Goal: Task Accomplishment & Management: Complete application form

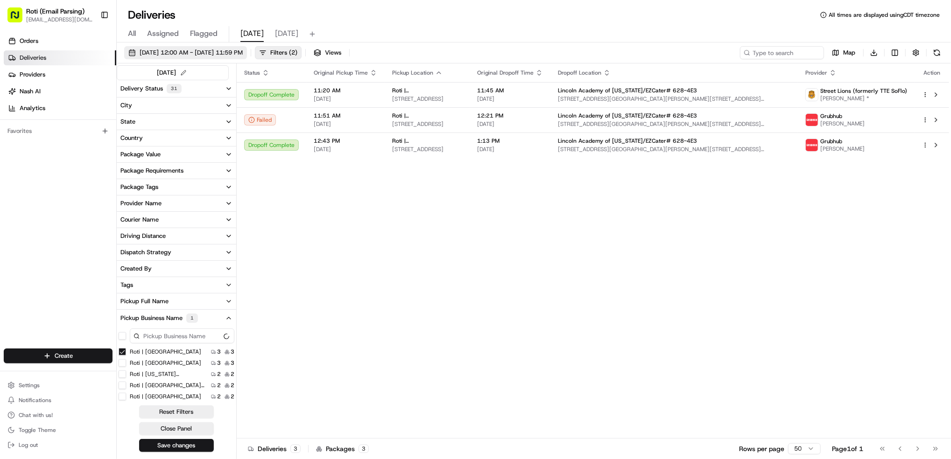
scroll to position [21, 0]
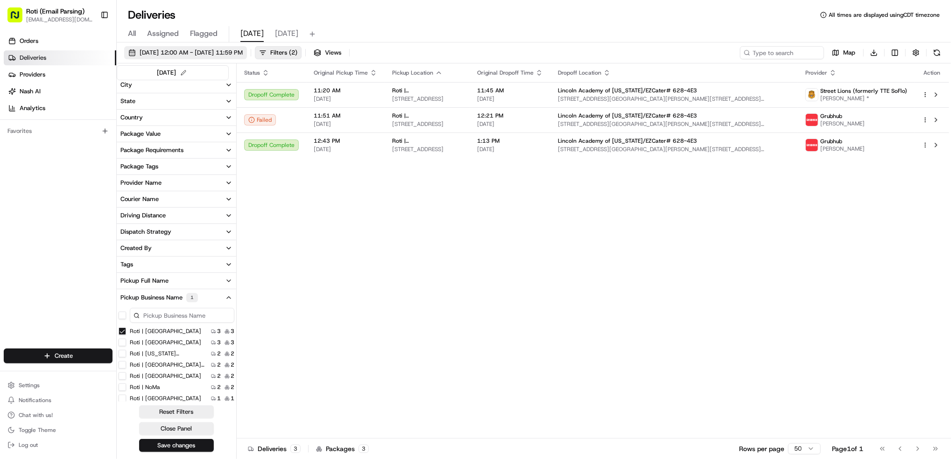
click at [233, 49] on span "[DATE] 12:00 AM - [DATE] 11:59 PM" at bounding box center [191, 53] width 103 height 8
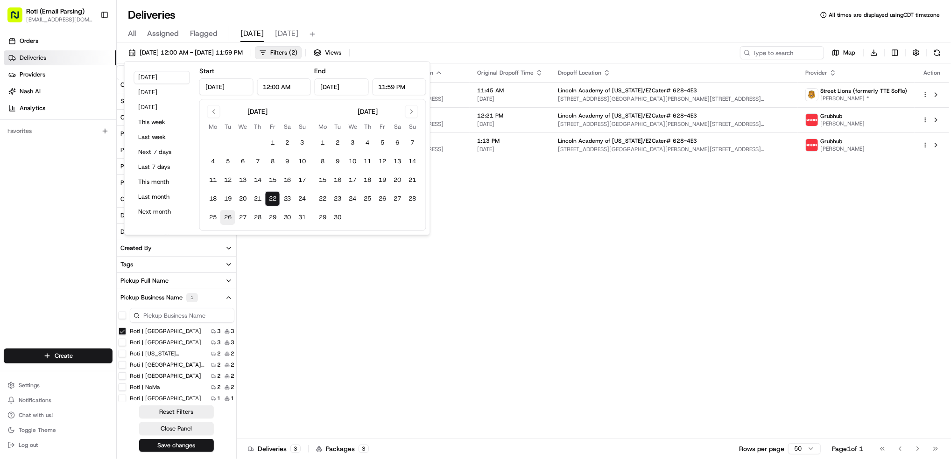
click at [233, 220] on button "26" at bounding box center [227, 217] width 15 height 15
type input "[DATE]"
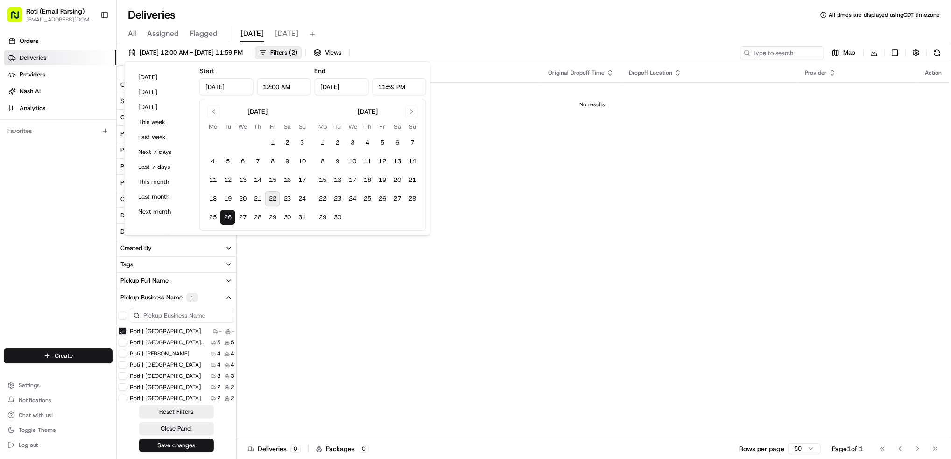
click at [121, 333] on Park "Roti | [GEOGRAPHIC_DATA]" at bounding box center [122, 331] width 7 height 7
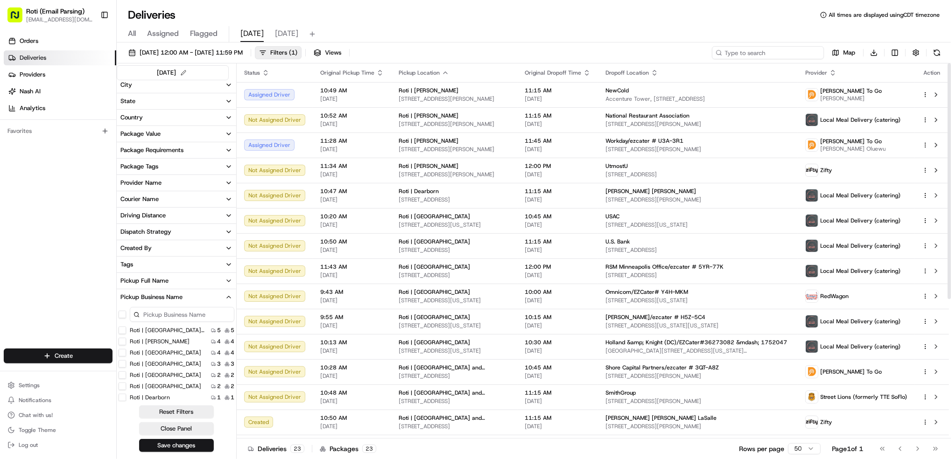
click at [786, 51] on input at bounding box center [768, 52] width 112 height 13
paste input "[PERSON_NAME] [PERSON_NAME]"
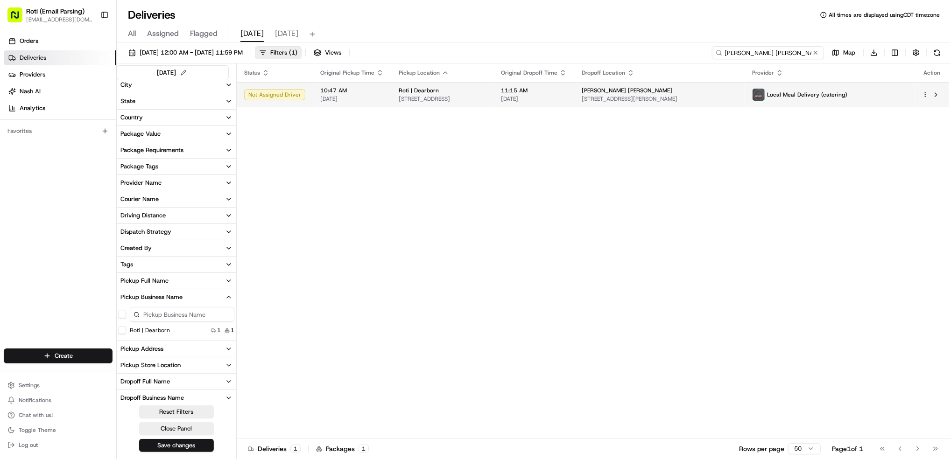
type input "[PERSON_NAME] [PERSON_NAME]"
click at [925, 96] on html "Roti (Email Parsing) [EMAIL_ADDRESS][DOMAIN_NAME] Toggle Sidebar Orders Deliver…" at bounding box center [475, 229] width 951 height 459
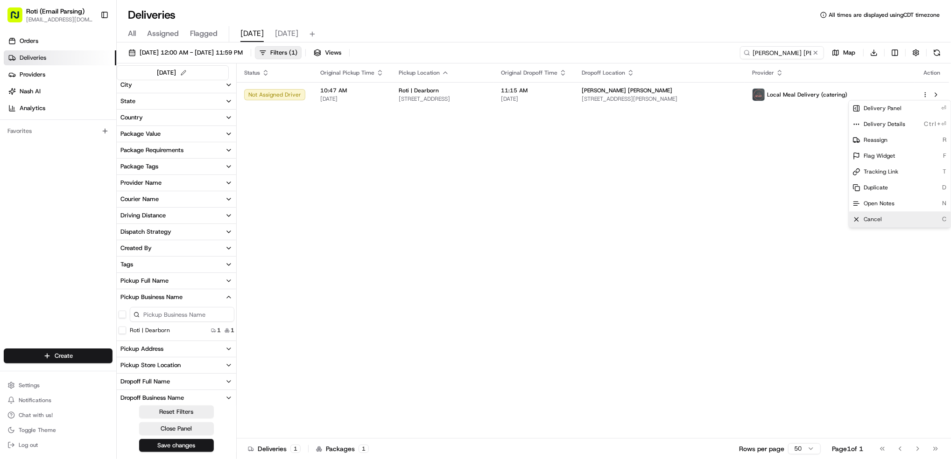
click at [904, 215] on div "Cancel C" at bounding box center [900, 219] width 102 height 16
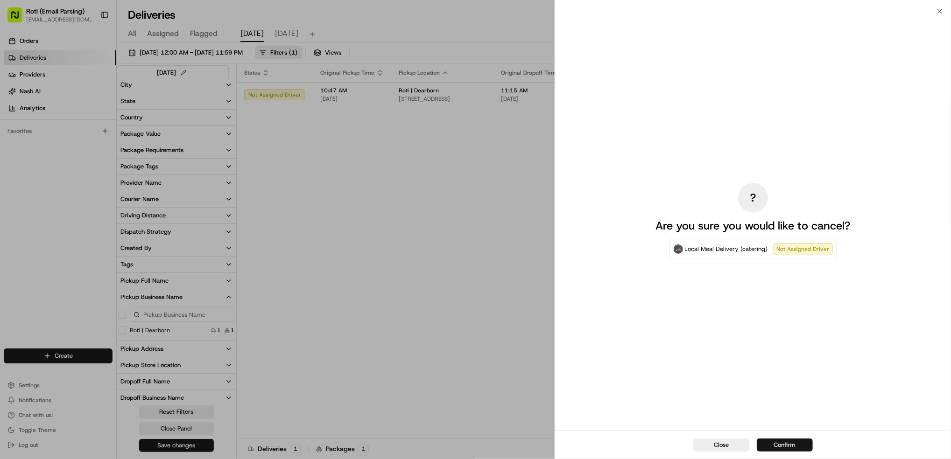
click at [793, 443] on button "Confirm" at bounding box center [785, 445] width 56 height 13
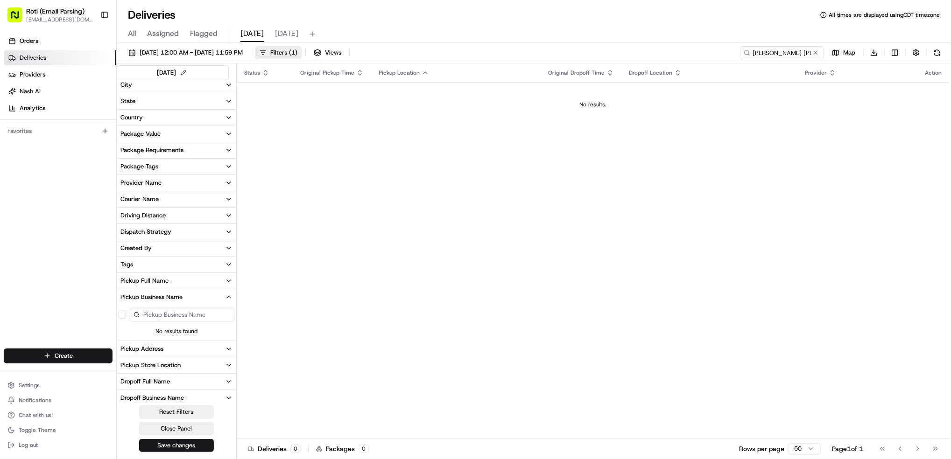
click at [218, 60] on div "[DATE] 12:00 AM - [DATE] 11:59 PM Filters ( 1 ) Views [PERSON_NAME] [PERSON_NAM…" at bounding box center [534, 54] width 834 height 17
click at [222, 56] on span "[DATE] 12:00 AM - [DATE] 11:59 PM" at bounding box center [191, 53] width 103 height 8
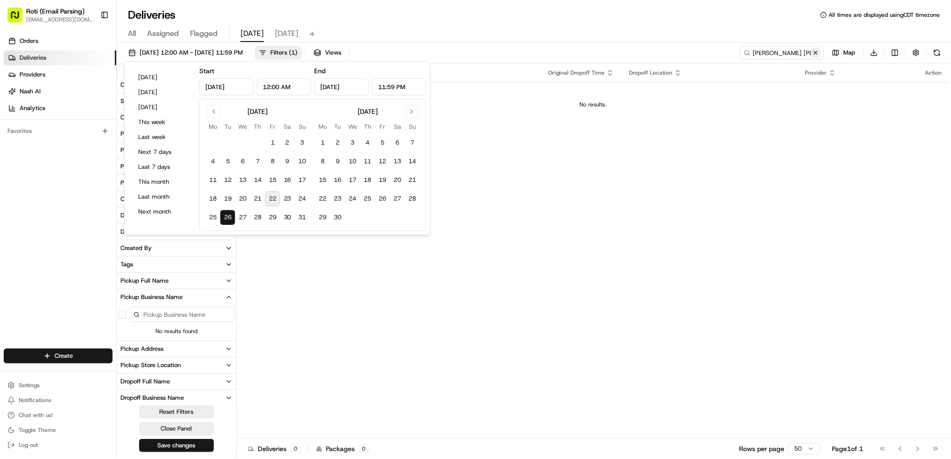
click at [817, 52] on button at bounding box center [815, 52] width 9 height 9
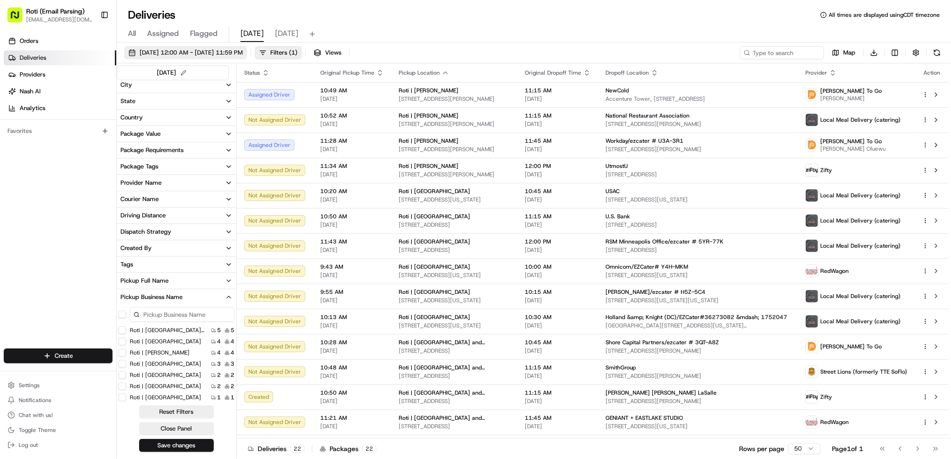
click at [229, 53] on span "[DATE] 12:00 AM - [DATE] 11:59 PM" at bounding box center [191, 53] width 103 height 8
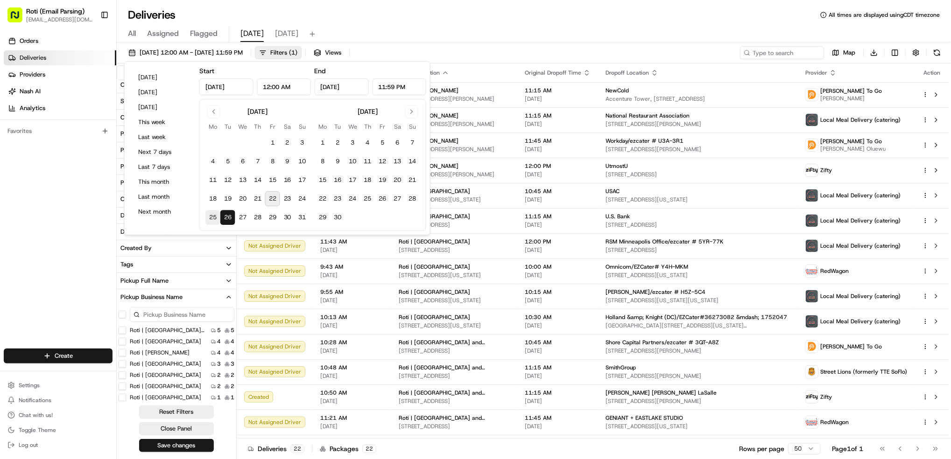
click at [210, 216] on button "25" at bounding box center [212, 217] width 15 height 15
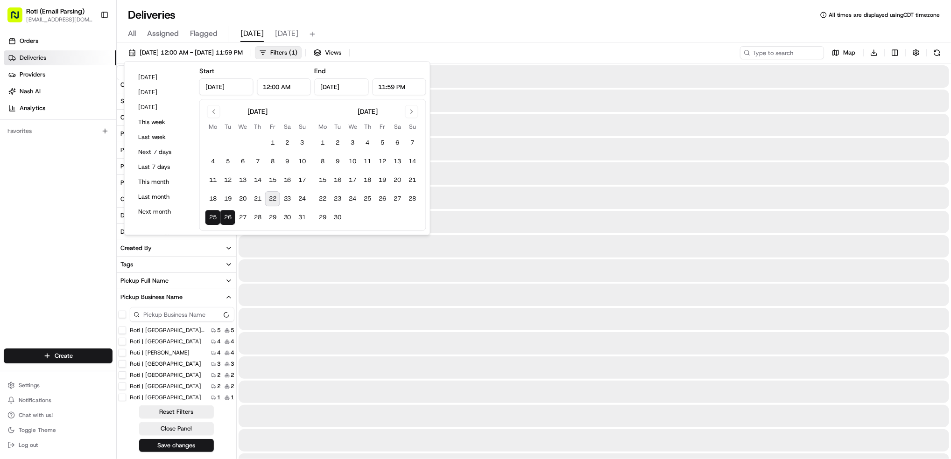
type input "[DATE]"
click at [210, 216] on button "25" at bounding box center [212, 217] width 15 height 15
type input "[DATE]"
click at [210, 216] on button "25" at bounding box center [212, 217] width 15 height 15
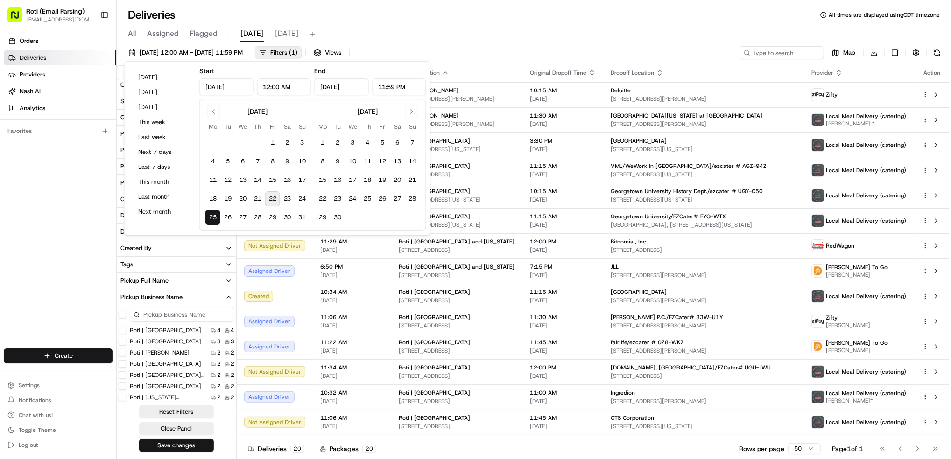
click at [524, 22] on div "All Assigned Flagged [DATE] [DATE]" at bounding box center [534, 32] width 834 height 20
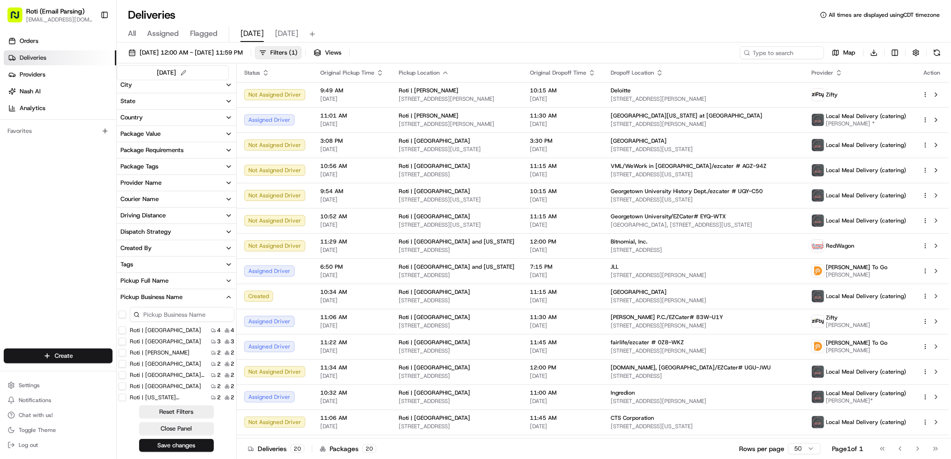
click at [123, 352] on Adams "Roti | [PERSON_NAME]" at bounding box center [122, 352] width 7 height 7
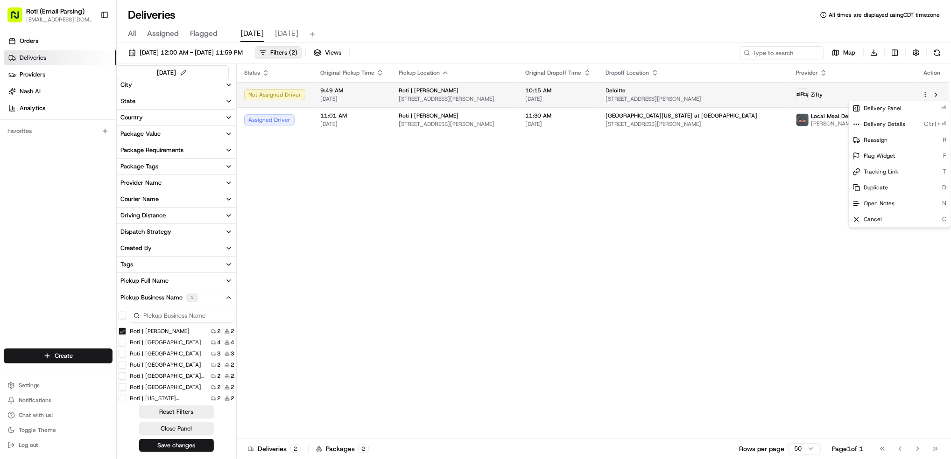
click at [927, 96] on html "Roti (Email Parsing) [EMAIL_ADDRESS][DOMAIN_NAME] Toggle Sidebar Orders Deliver…" at bounding box center [475, 229] width 951 height 459
click at [890, 141] on div "Reassign R" at bounding box center [900, 140] width 102 height 16
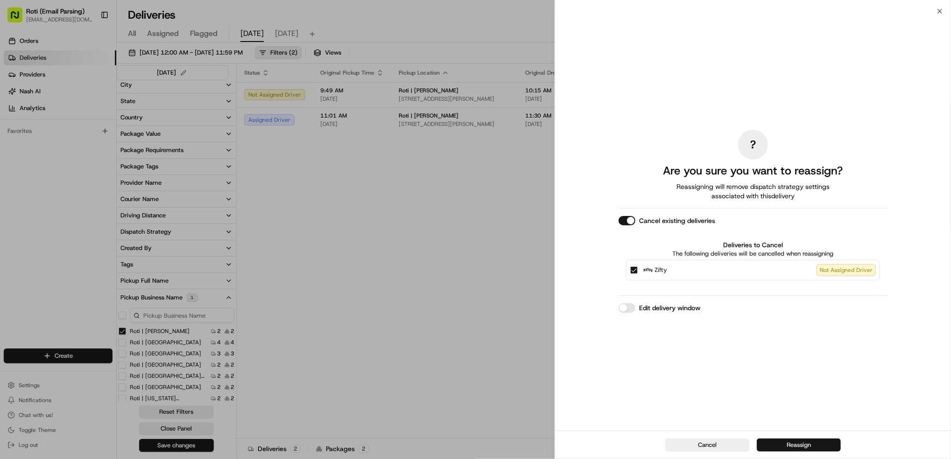
click at [798, 447] on button "Reassign" at bounding box center [799, 445] width 84 height 13
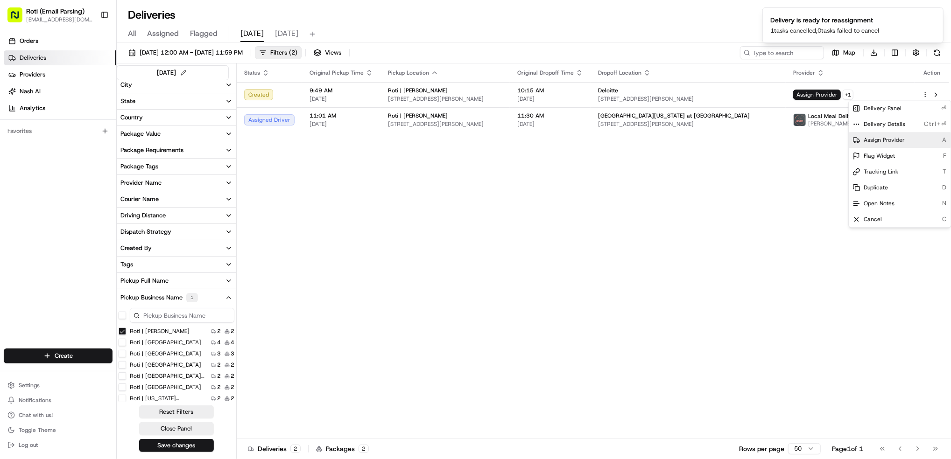
click at [904, 142] on div "Assign Provider A" at bounding box center [900, 140] width 102 height 16
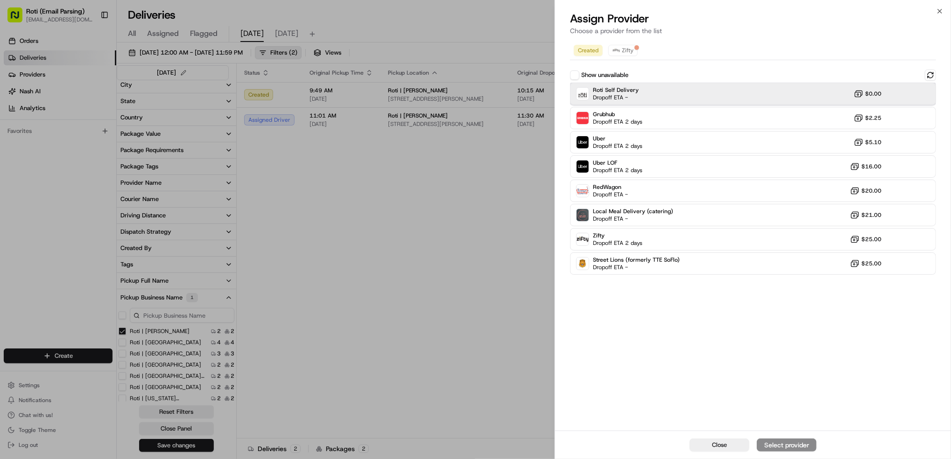
click at [649, 99] on div "Roti Self Delivery Dropoff ETA - $0.00" at bounding box center [753, 94] width 366 height 22
click at [796, 443] on div "Assign Provider" at bounding box center [787, 445] width 46 height 9
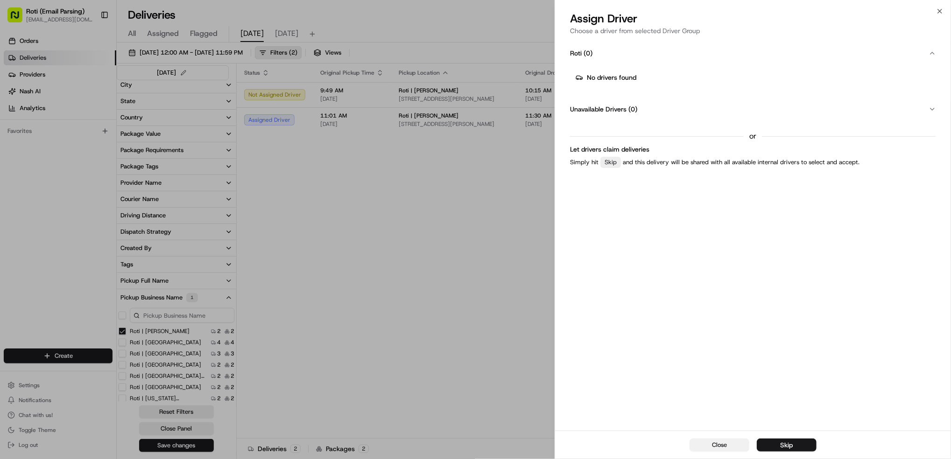
click at [726, 445] on span "Close" at bounding box center [719, 445] width 15 height 8
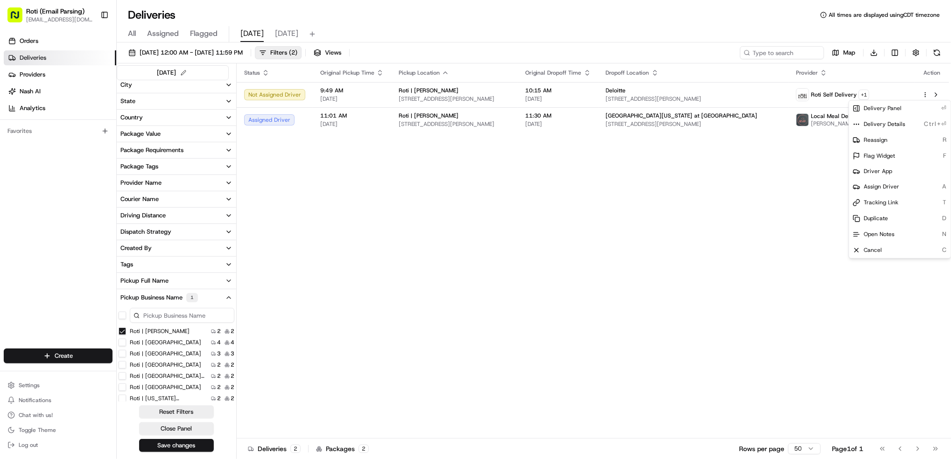
click at [475, 264] on div "Status Original Pickup Time Pickup Location Original Dropoff Time Dropoff Locat…" at bounding box center [593, 250] width 712 height 375
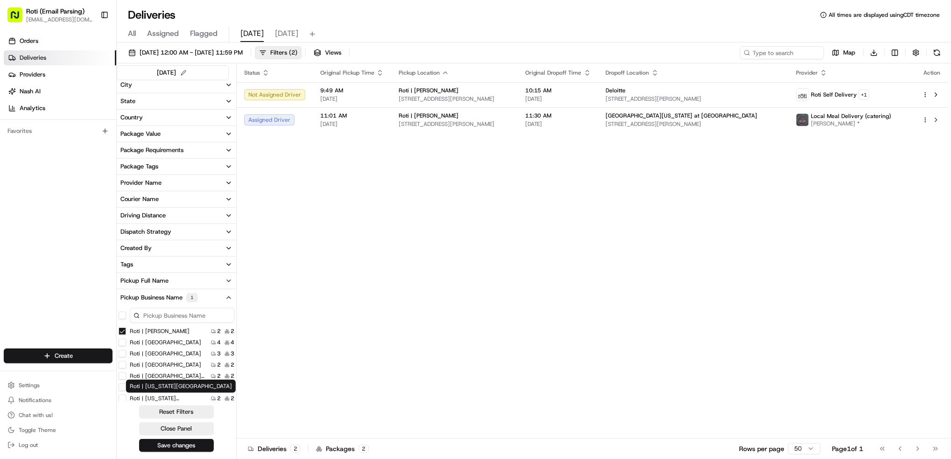
click at [171, 398] on label "Roti | [US_STATE][GEOGRAPHIC_DATA]" at bounding box center [167, 398] width 75 height 7
click at [126, 398] on Ave "Roti | [US_STATE][GEOGRAPHIC_DATA]" at bounding box center [122, 398] width 7 height 7
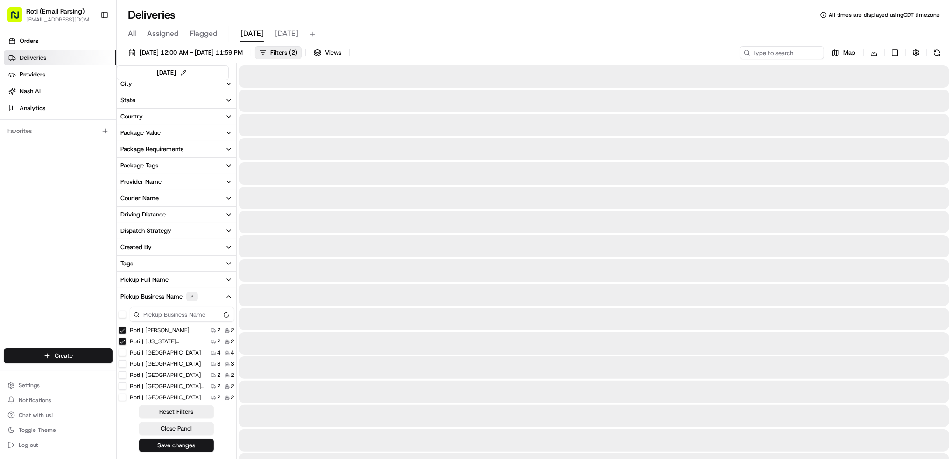
click at [122, 330] on Adams "Roti | [PERSON_NAME]" at bounding box center [122, 330] width 7 height 7
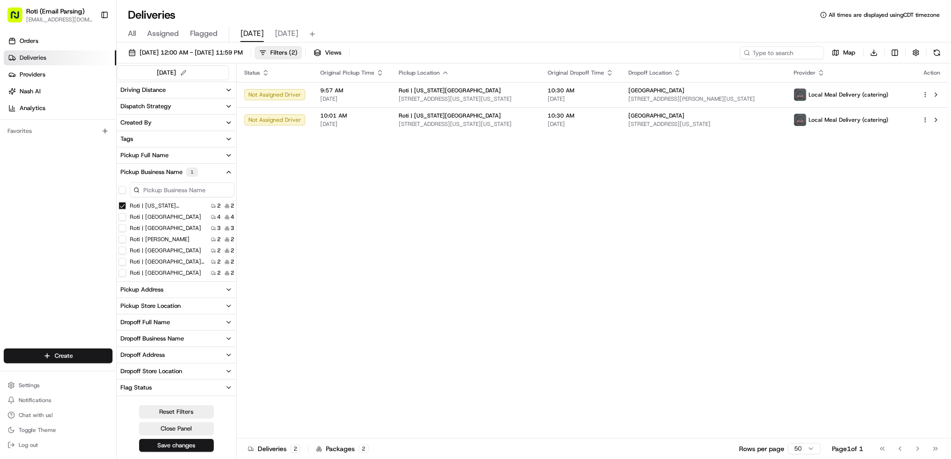
click at [122, 252] on Street "Roti | [GEOGRAPHIC_DATA]" at bounding box center [122, 250] width 7 height 7
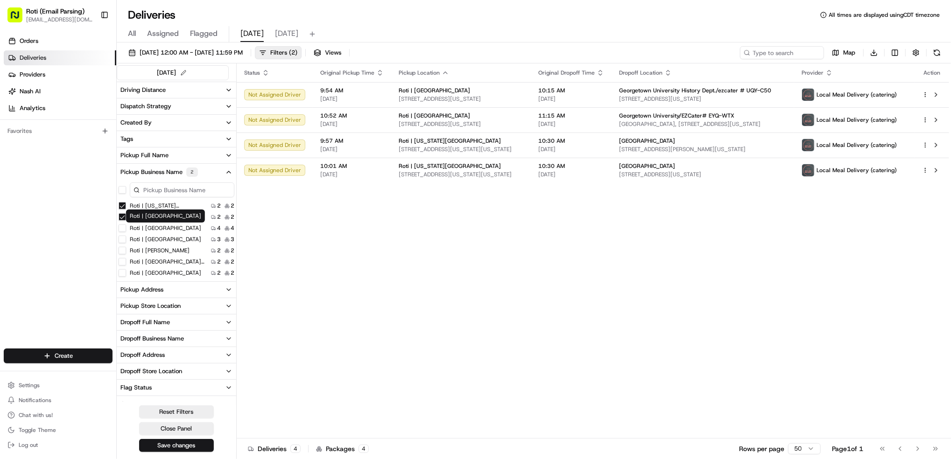
click at [123, 203] on Ave "Roti | [US_STATE][GEOGRAPHIC_DATA]" at bounding box center [122, 205] width 7 height 7
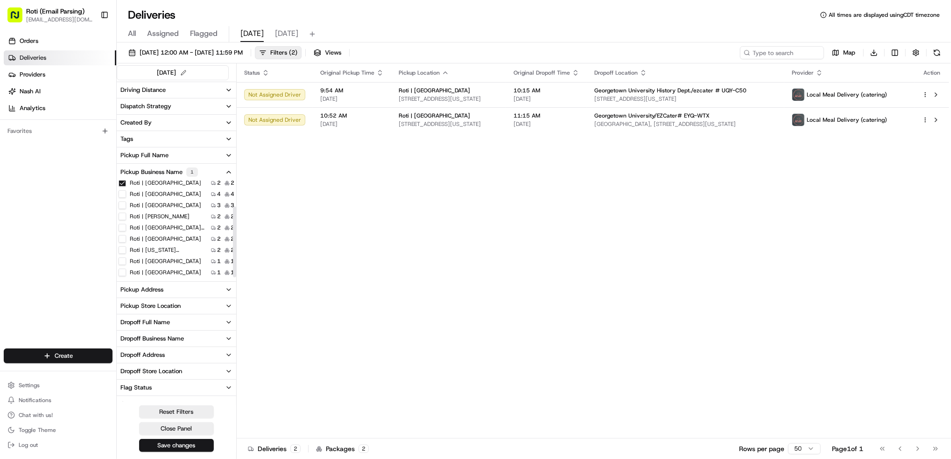
scroll to position [35, 0]
click at [157, 258] on label "Roti | [GEOGRAPHIC_DATA]" at bounding box center [165, 260] width 71 height 7
click at [126, 258] on Street "Roti | [GEOGRAPHIC_DATA]" at bounding box center [122, 260] width 7 height 7
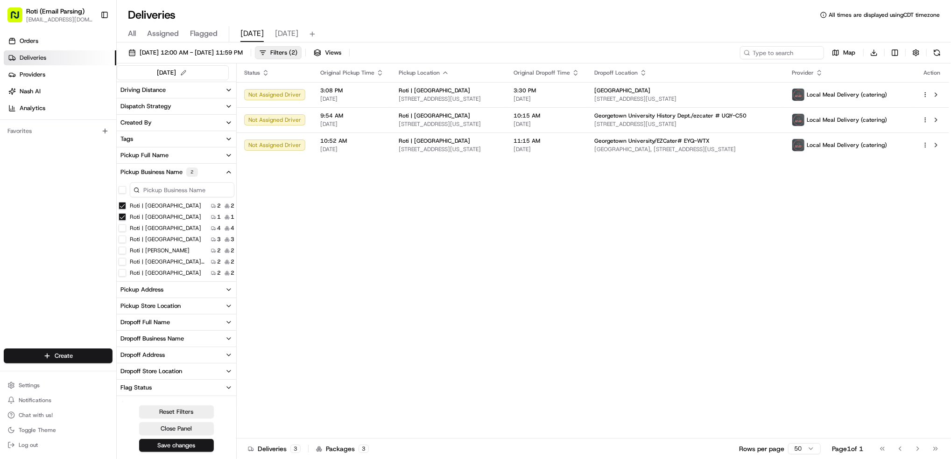
click at [121, 204] on Street "Roti | [GEOGRAPHIC_DATA]" at bounding box center [122, 205] width 7 height 7
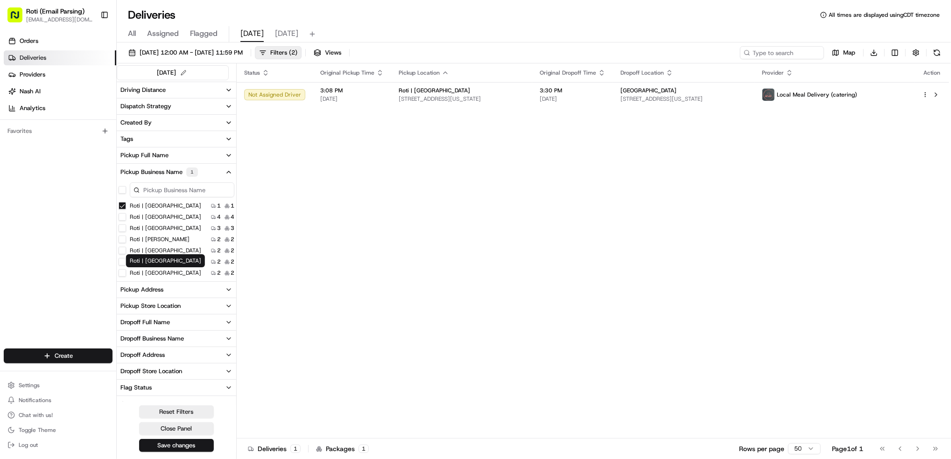
click at [157, 271] on label "Roti | [GEOGRAPHIC_DATA]" at bounding box center [165, 272] width 71 height 7
click at [126, 271] on Brook "Roti | [GEOGRAPHIC_DATA]" at bounding box center [122, 272] width 7 height 7
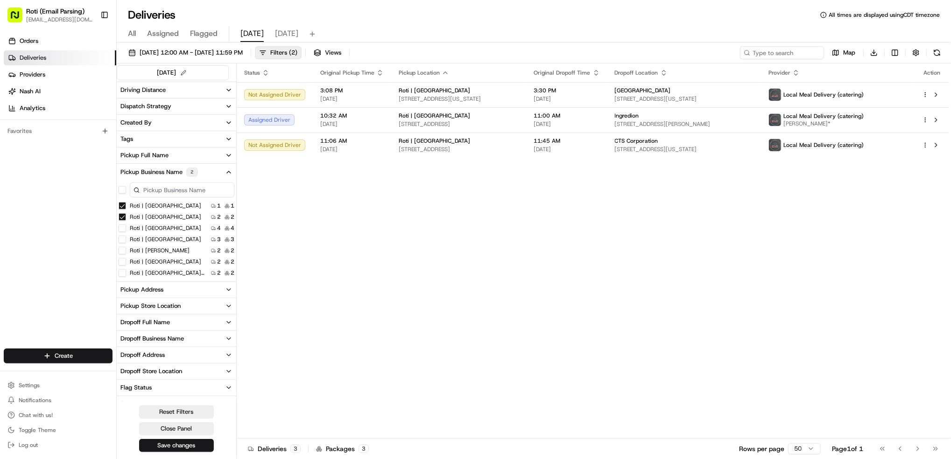
click at [120, 204] on Street "Roti | [GEOGRAPHIC_DATA]" at bounding box center [122, 205] width 7 height 7
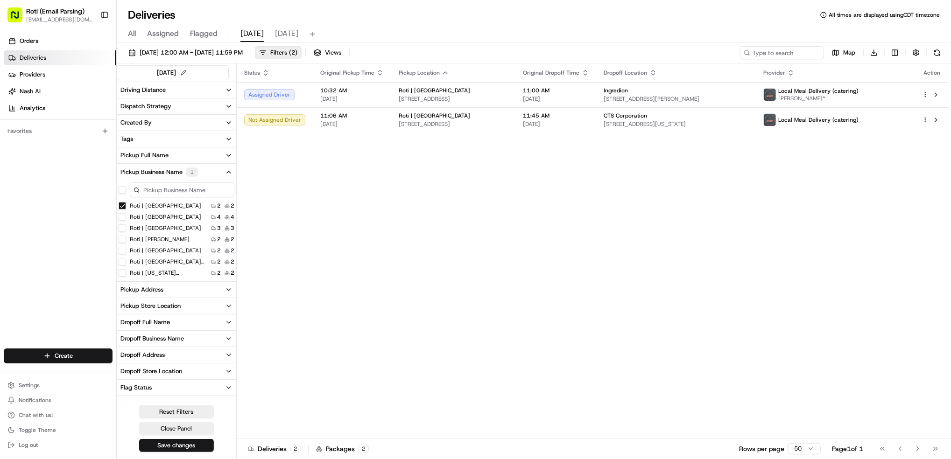
click at [899, 270] on div "Status Original Pickup Time Pickup Location Original Dropoff Time Dropoff Locat…" at bounding box center [593, 250] width 712 height 375
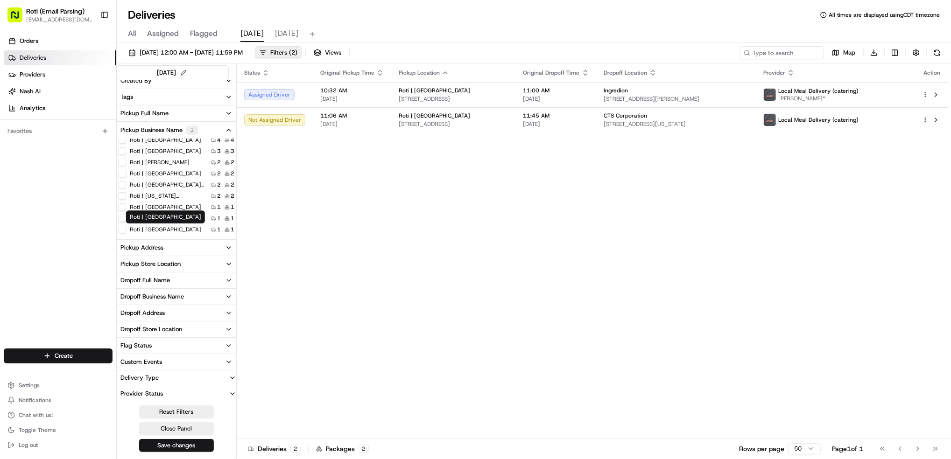
click at [167, 231] on label "Roti | [GEOGRAPHIC_DATA]" at bounding box center [165, 229] width 71 height 7
click at [126, 231] on Schaumburg "Roti | [GEOGRAPHIC_DATA]" at bounding box center [122, 229] width 7 height 7
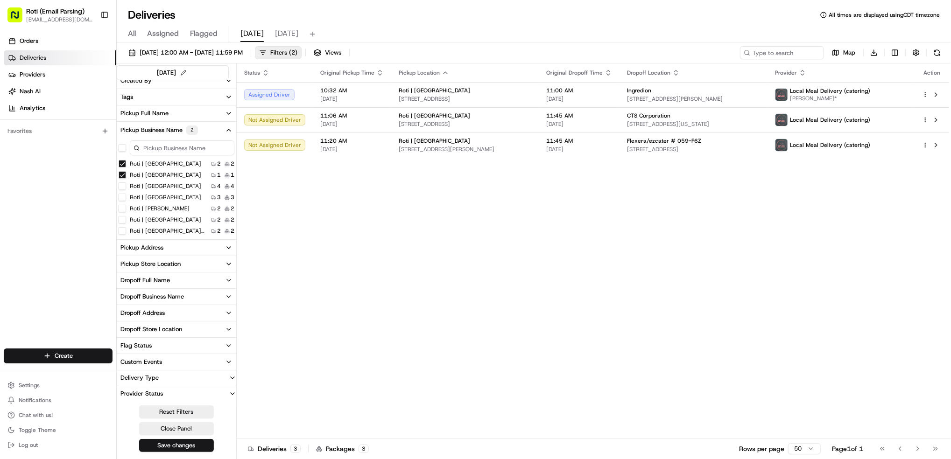
click at [123, 165] on Brook "Roti | [GEOGRAPHIC_DATA]" at bounding box center [122, 163] width 7 height 7
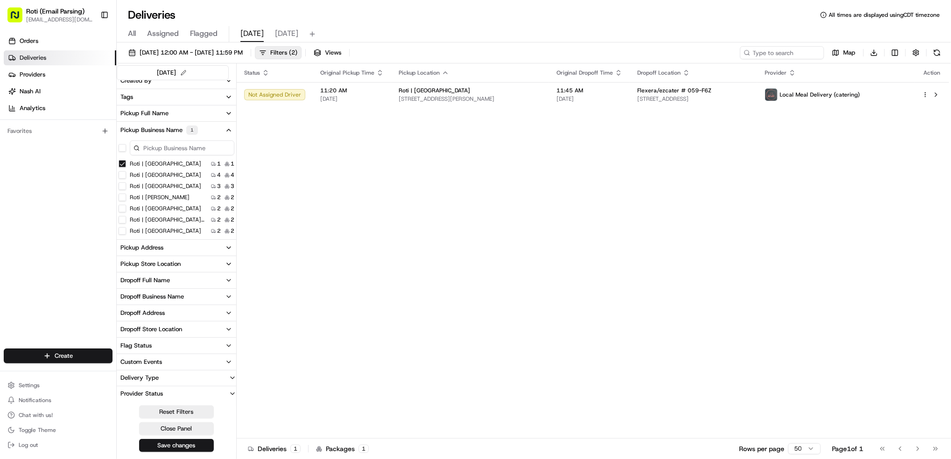
click at [123, 165] on Schaumburg "Roti | [GEOGRAPHIC_DATA]" at bounding box center [122, 163] width 7 height 7
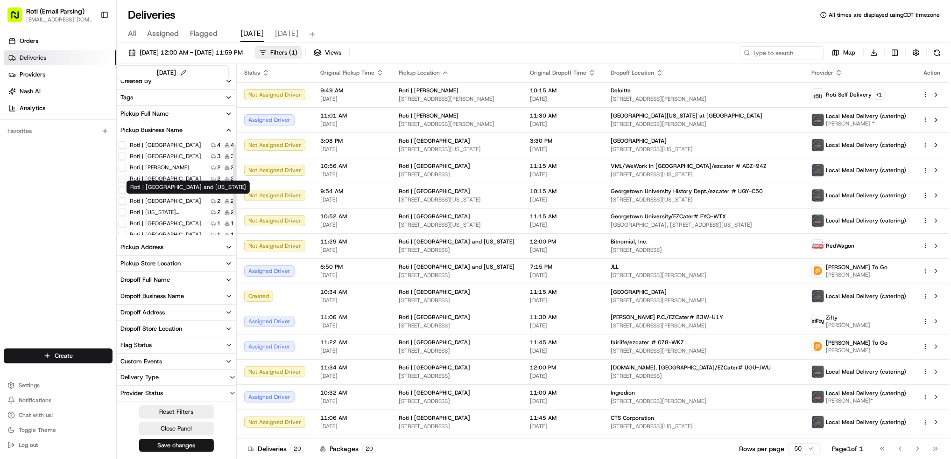
scroll to position [35, 0]
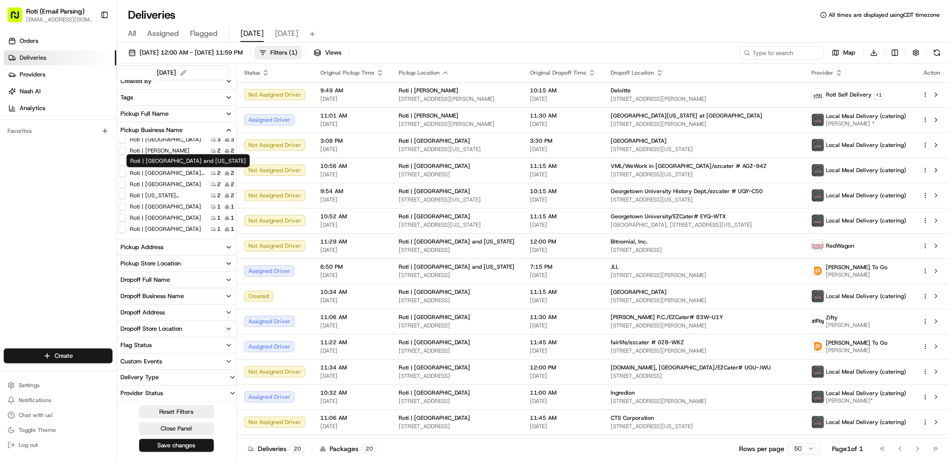
click at [181, 169] on label "Roti | [GEOGRAPHIC_DATA] and [US_STATE]" at bounding box center [167, 172] width 75 height 7
click at [126, 169] on Michigan "Roti | [GEOGRAPHIC_DATA] and [US_STATE]" at bounding box center [122, 172] width 7 height 7
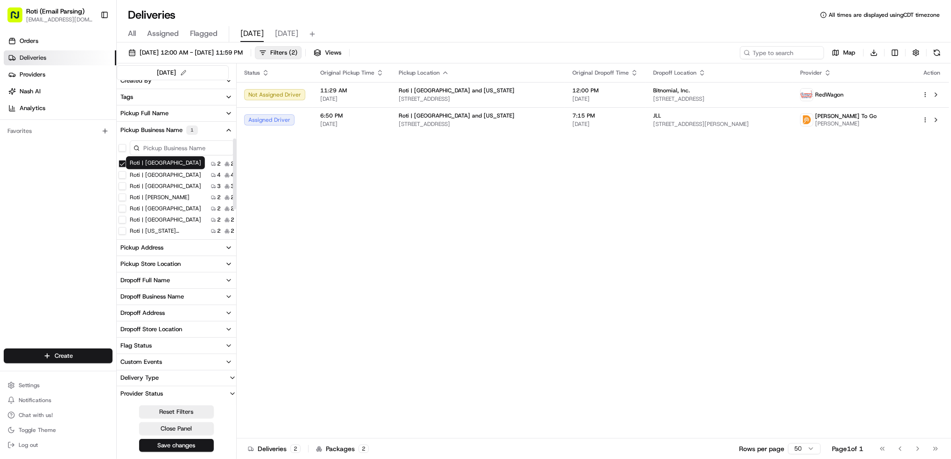
click at [166, 175] on label "Roti | [GEOGRAPHIC_DATA]" at bounding box center [165, 174] width 71 height 7
click at [126, 175] on Park "Roti | [GEOGRAPHIC_DATA]" at bounding box center [122, 174] width 7 height 7
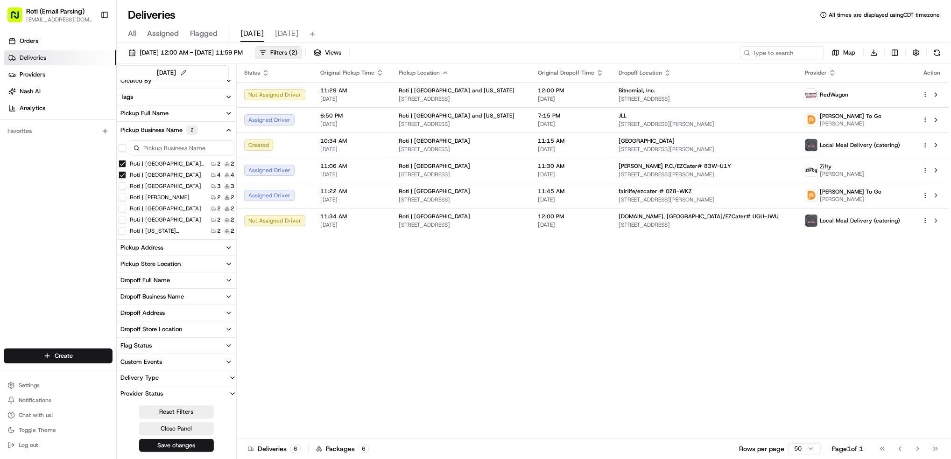
click at [120, 162] on Michigan "Roti | [GEOGRAPHIC_DATA] and [US_STATE]" at bounding box center [122, 163] width 7 height 7
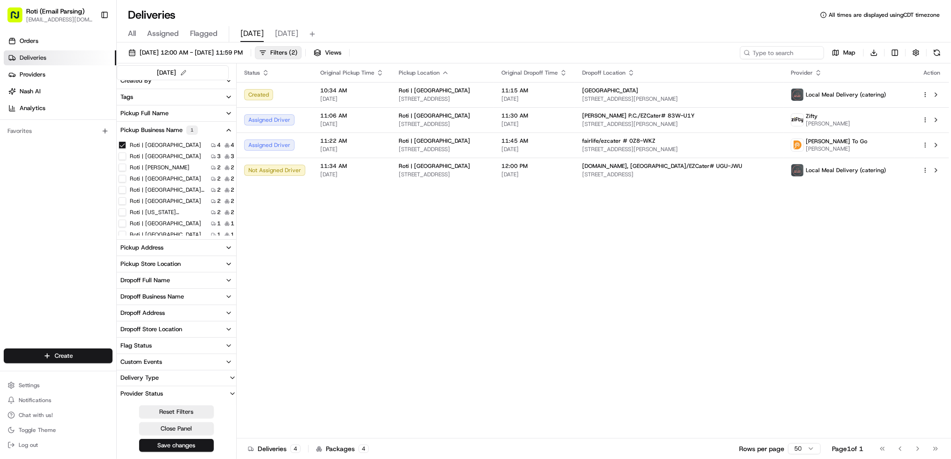
scroll to position [35, 0]
click at [150, 208] on label "Roti | [GEOGRAPHIC_DATA]" at bounding box center [165, 206] width 71 height 7
click at [126, 208] on Center "Roti | [GEOGRAPHIC_DATA]" at bounding box center [122, 206] width 7 height 7
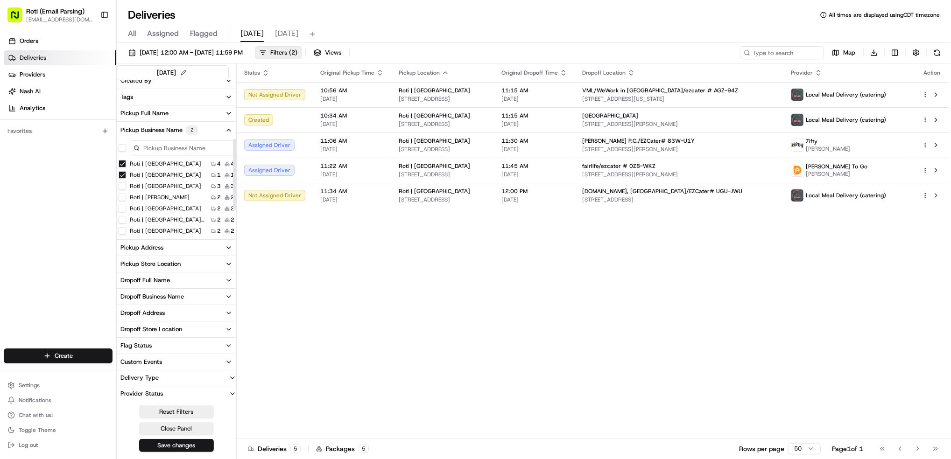
click at [124, 165] on Park "Roti | [GEOGRAPHIC_DATA]" at bounding box center [122, 163] width 7 height 7
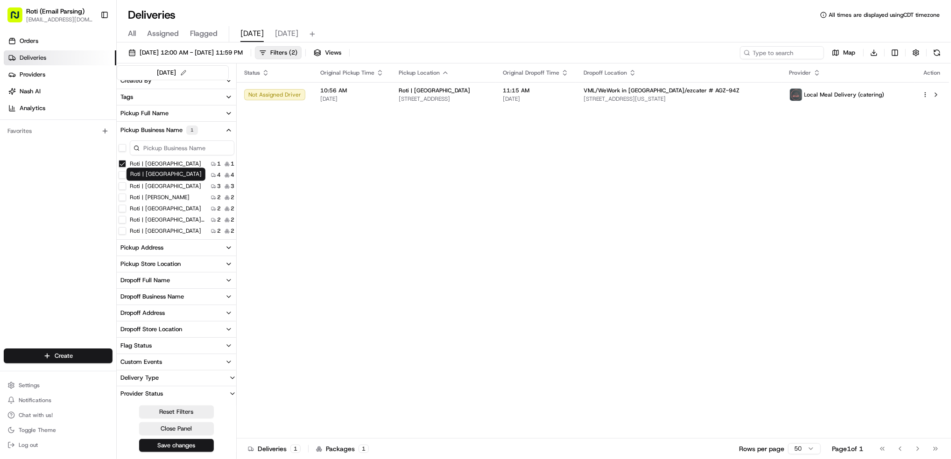
click at [182, 186] on label "Roti | [GEOGRAPHIC_DATA]" at bounding box center [165, 185] width 71 height 7
click at [126, 186] on MN "Roti | [GEOGRAPHIC_DATA]" at bounding box center [122, 185] width 7 height 7
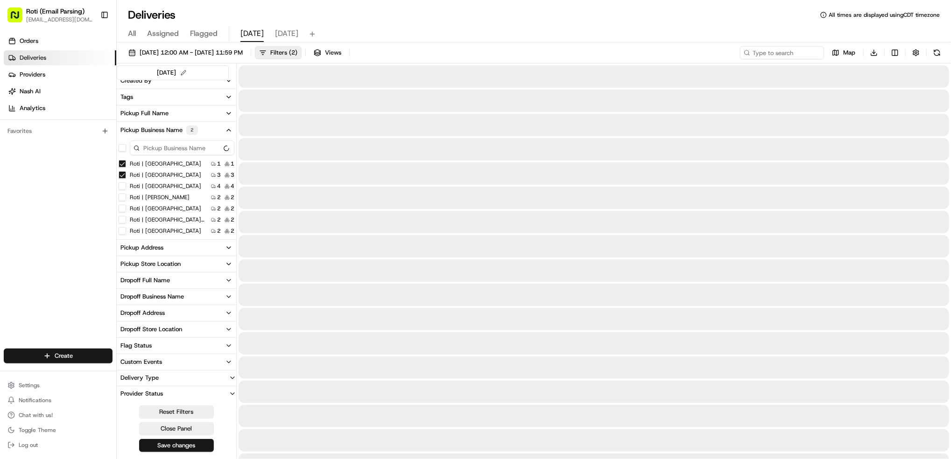
click at [121, 164] on Center "Roti | [GEOGRAPHIC_DATA]" at bounding box center [122, 163] width 7 height 7
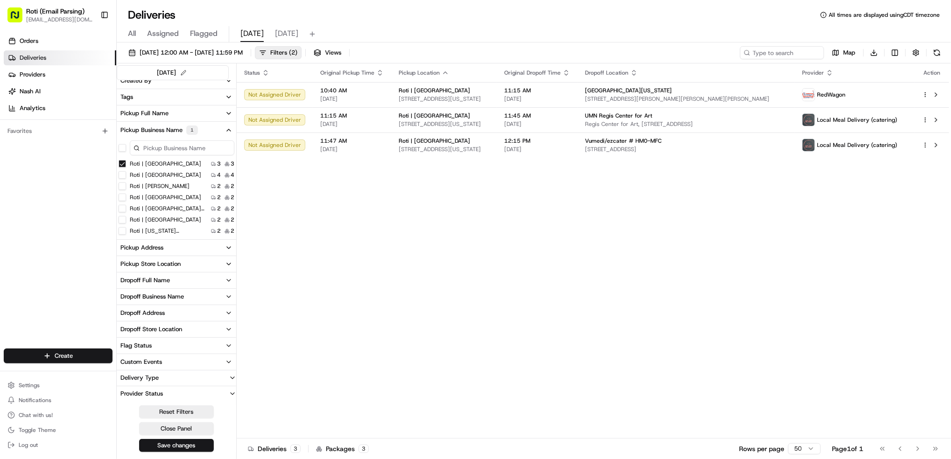
click at [119, 163] on MN "Roti | [GEOGRAPHIC_DATA]" at bounding box center [122, 163] width 7 height 7
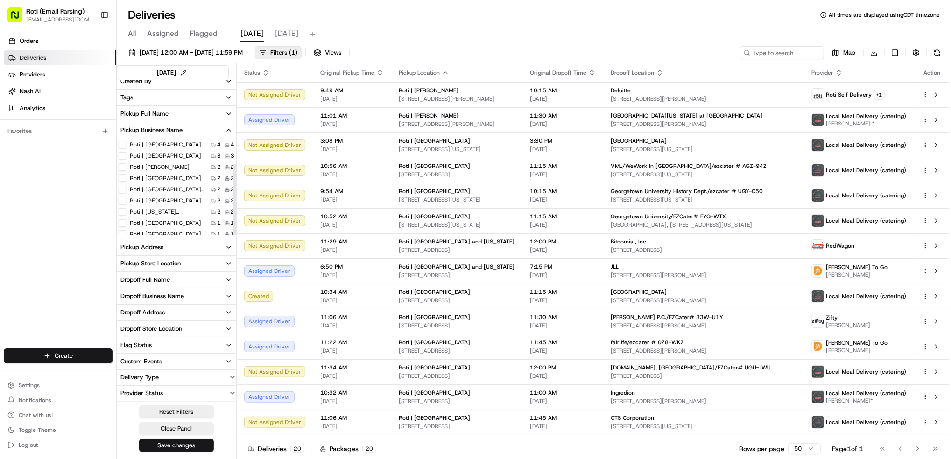
scroll to position [35, 0]
click at [77, 356] on html "Roti (Email Parsing) [EMAIL_ADDRESS][DOMAIN_NAME] Toggle Sidebar Orders Deliver…" at bounding box center [475, 229] width 951 height 459
click at [145, 366] on link "Delivery" at bounding box center [169, 373] width 104 height 17
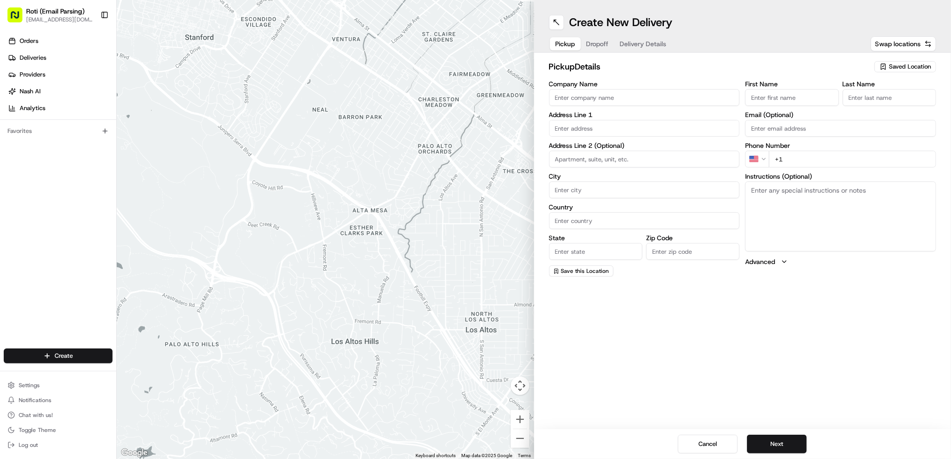
click at [900, 67] on span "Saved Location" at bounding box center [910, 67] width 42 height 8
type input "st."
click at [842, 100] on span "Roti | [GEOGRAPHIC_DATA]" at bounding box center [889, 102] width 115 height 8
type input "Roti | [GEOGRAPHIC_DATA]"
type input "[STREET_ADDRESS]"
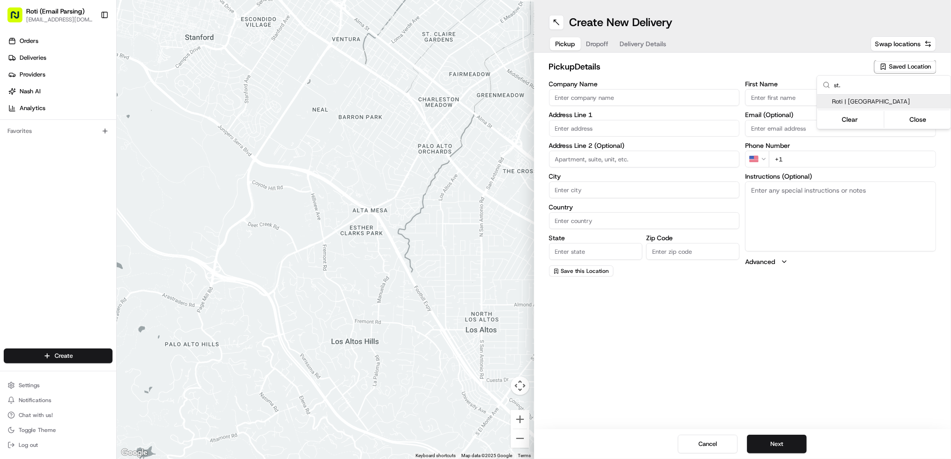
type input "[GEOGRAPHIC_DATA]"
type input "US"
type input "MN"
type input "55416"
type input "Manager"
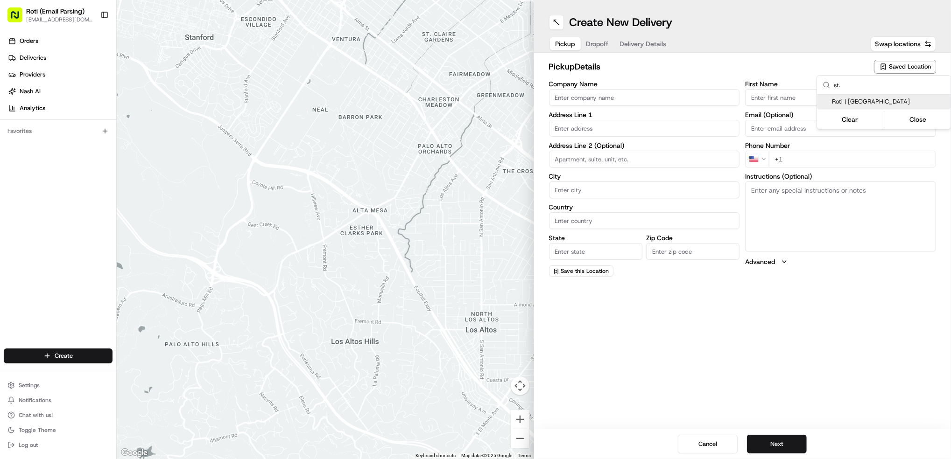
type input "Manager"
type input "[PHONE_NUMBER]"
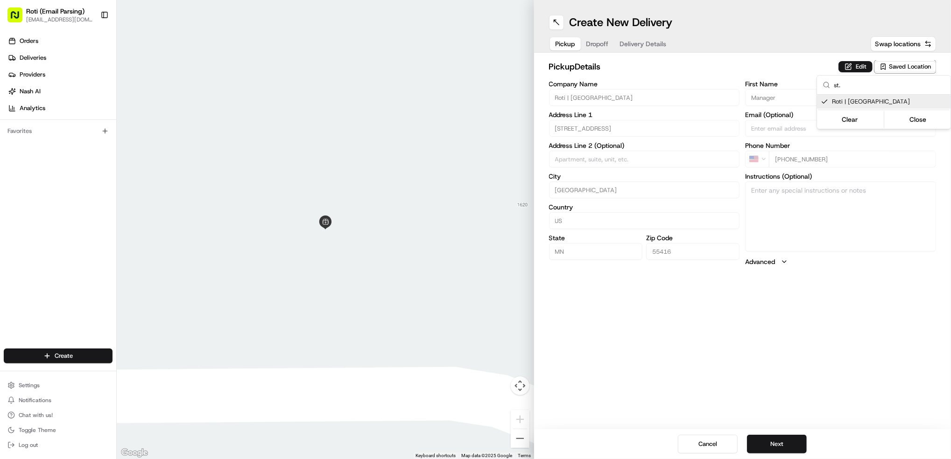
click at [780, 444] on html "Roti (Email Parsing) [EMAIL_ADDRESS][DOMAIN_NAME] Toggle Sidebar Orders Deliver…" at bounding box center [475, 229] width 951 height 459
click at [781, 441] on button "Next" at bounding box center [777, 444] width 60 height 19
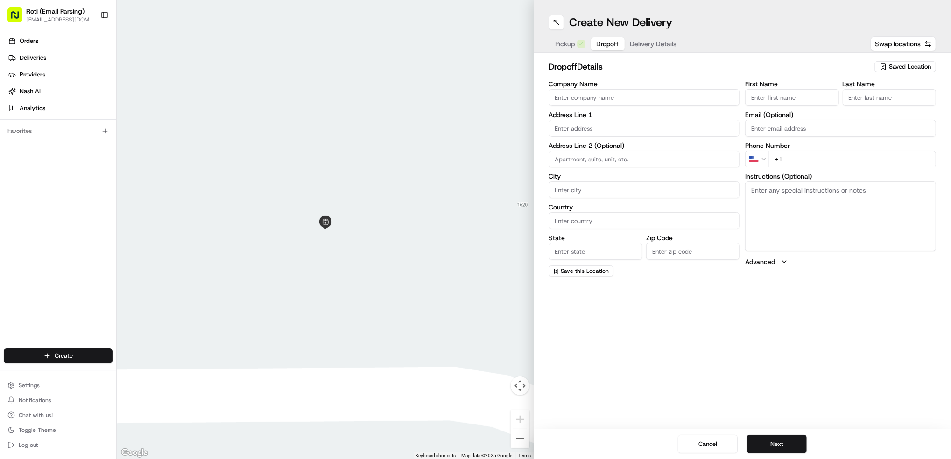
click at [592, 90] on input "Company Name" at bounding box center [644, 97] width 191 height 17
paste input "Burns&McDonnell"
type input "Burns&McDonnell"
click at [810, 91] on input "First Name" at bounding box center [791, 97] width 93 height 17
paste input "[PERSON_NAME]"
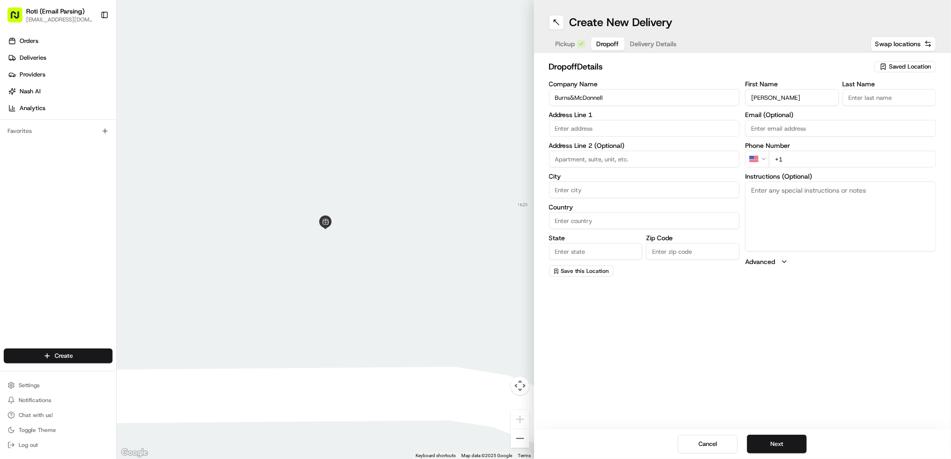
type input "[PERSON_NAME]"
click at [884, 100] on input "Last Name" at bounding box center [888, 97] width 93 height 17
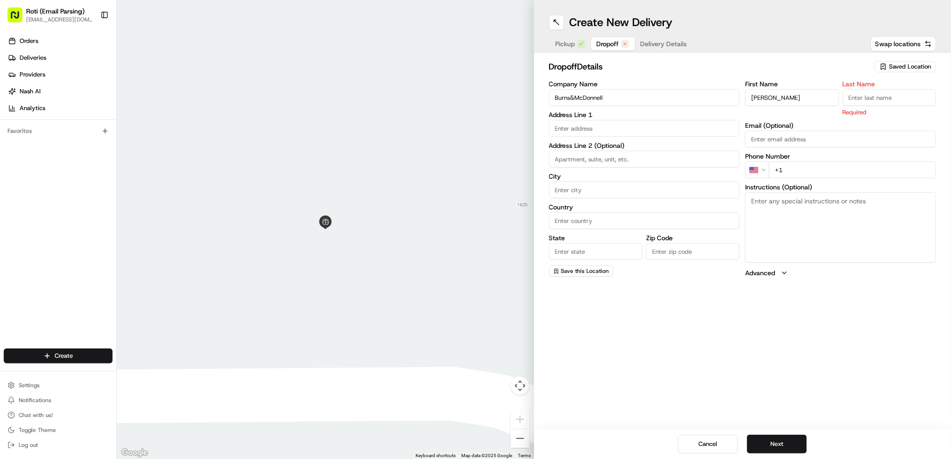
paste input "[PERSON_NAME]"
type input "[PERSON_NAME]"
drag, startPoint x: 774, startPoint y: 98, endPoint x: 786, endPoint y: 98, distance: 12.1
click at [775, 98] on input "[PERSON_NAME]" at bounding box center [791, 97] width 93 height 17
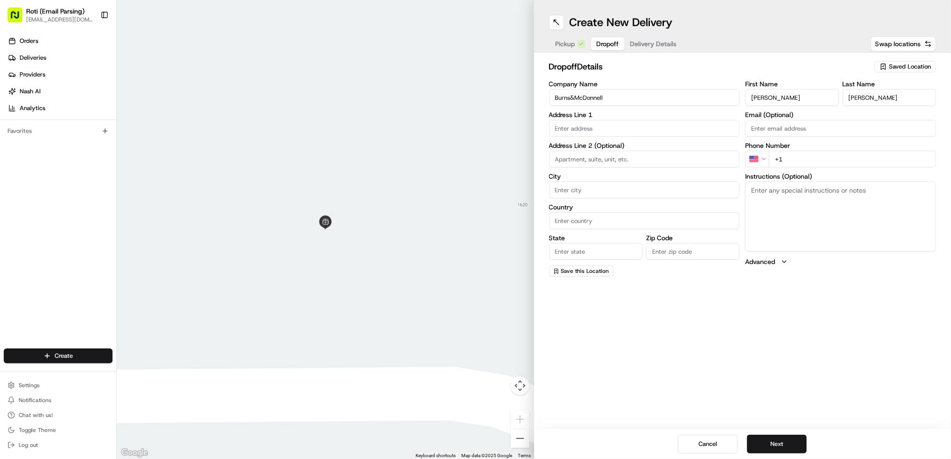
drag, startPoint x: 788, startPoint y: 97, endPoint x: 762, endPoint y: 97, distance: 26.1
click at [762, 97] on input "[PERSON_NAME]" at bounding box center [791, 97] width 93 height 17
type input "[PERSON_NAME]"
drag, startPoint x: 860, startPoint y: 99, endPoint x: 765, endPoint y: 82, distance: 96.8
click at [802, 89] on div "First Name [PERSON_NAME] Last Name [PERSON_NAME]" at bounding box center [840, 93] width 191 height 25
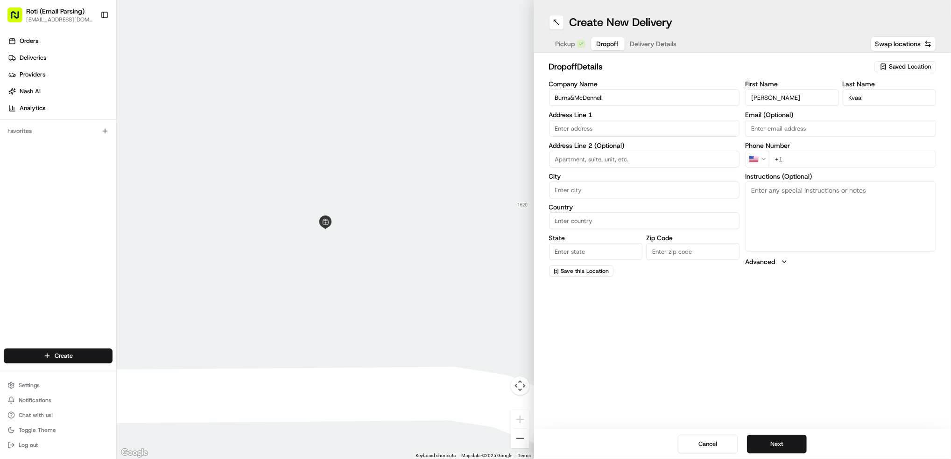
type input "Kvaal"
click at [824, 154] on input "+1" at bounding box center [852, 159] width 167 height 17
paste input "[PHONE_NUMBER]"
type input "[PHONE_NUMBER]"
click at [860, 217] on textarea "Instructions (Optional)" at bounding box center [840, 217] width 191 height 70
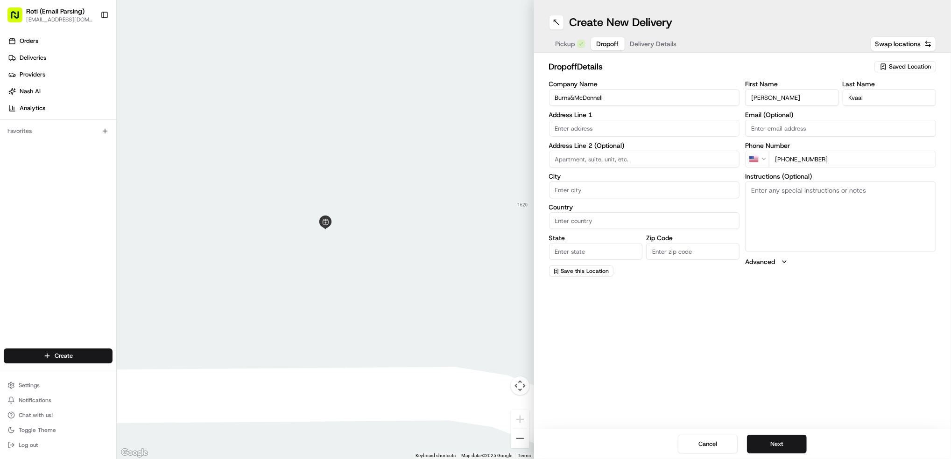
paste textarea "Call upon arrival- go to suite 300. Needs to be delivered to the [GEOGRAPHIC_DA…"
type textarea "Call upon arrival- go to suite 300. Needs to be delivered to the [GEOGRAPHIC_DA…"
click at [567, 126] on input "text" at bounding box center [644, 128] width 191 height 17
paste input "[STREET_ADDRESS]"
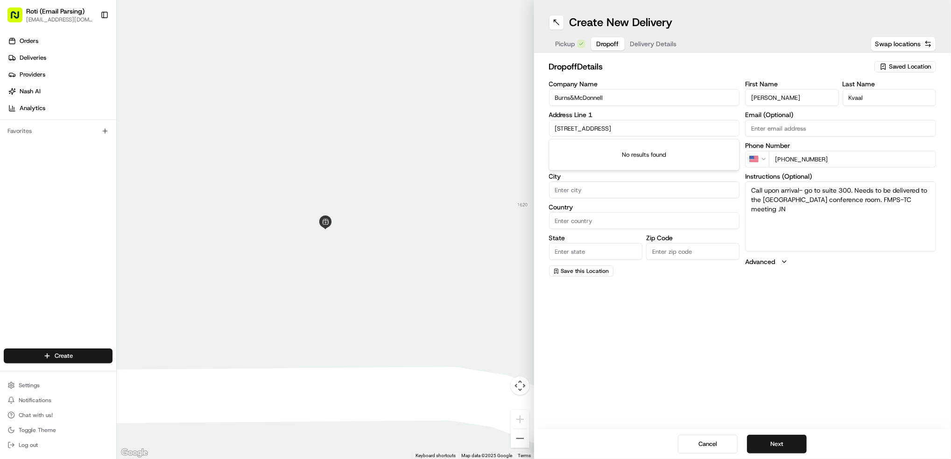
scroll to position [0, 14]
click at [668, 155] on div "[STREET_ADDRESS]" at bounding box center [644, 148] width 186 height 14
type input "[STREET_ADDRESS]"
type input "Suite 300"
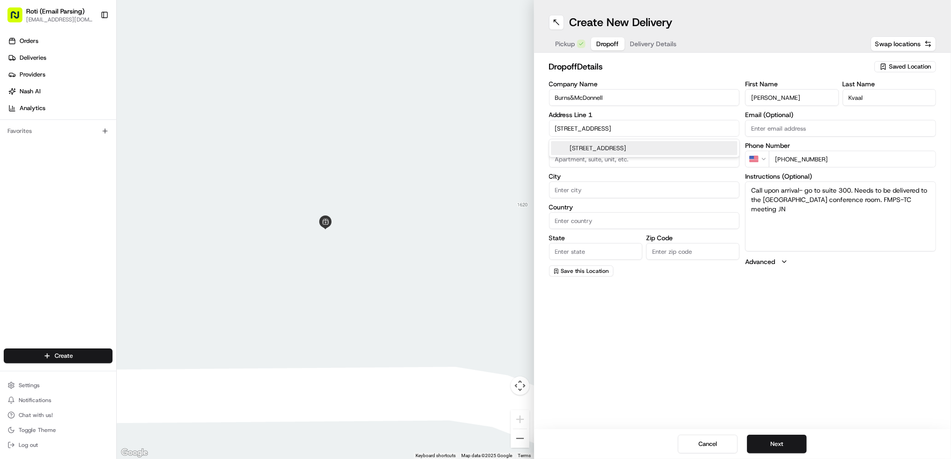
type input "Bloomington"
type input "[GEOGRAPHIC_DATA]"
type input "MN"
type input "55437"
type input "[STREET_ADDRESS]"
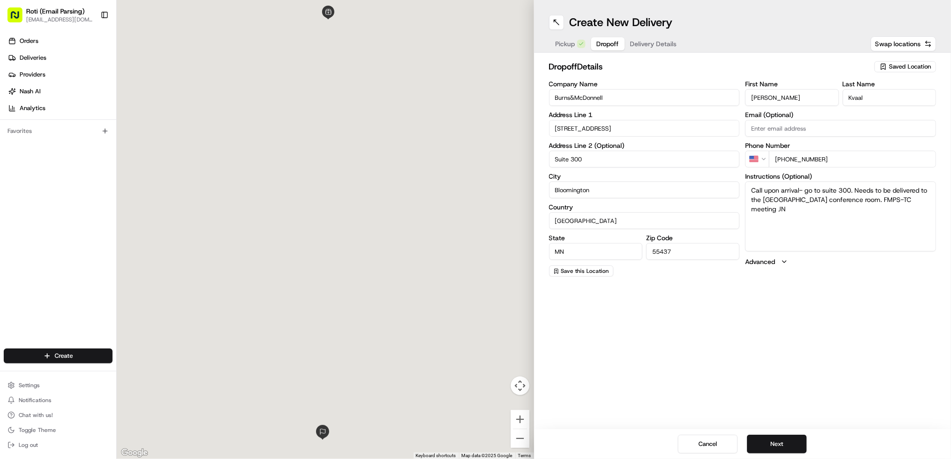
scroll to position [0, 0]
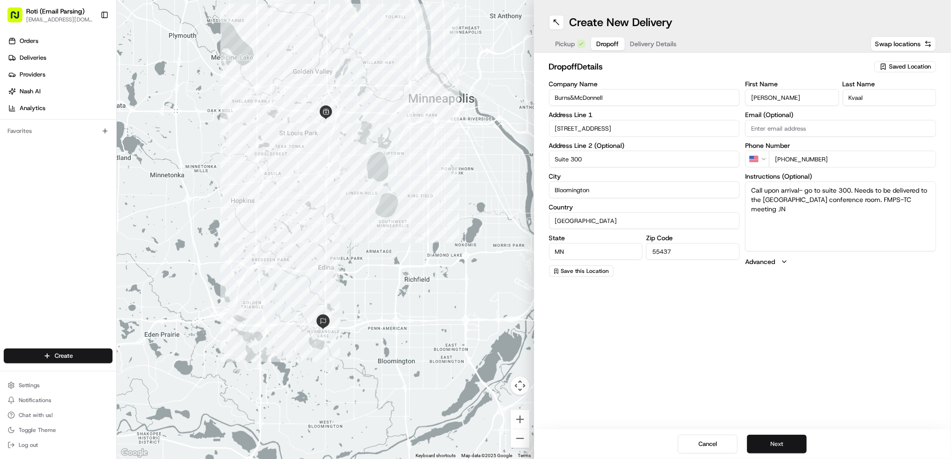
click at [779, 442] on button "Next" at bounding box center [777, 444] width 60 height 19
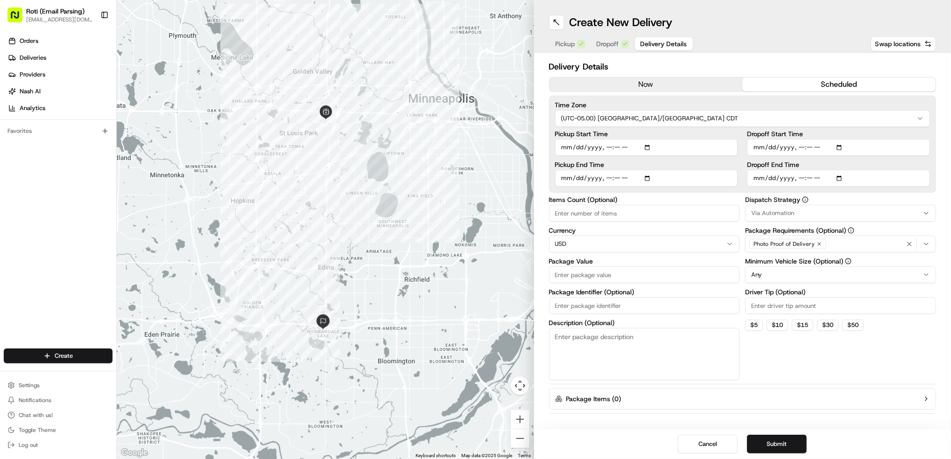
click at [855, 83] on button "scheduled" at bounding box center [838, 84] width 193 height 14
click at [841, 145] on input "Dropoff Start Time" at bounding box center [838, 147] width 183 height 17
type input "[DATE]T11:30"
click at [940, 195] on div "Delivery Details now scheduled Time Zone (UTC-05.00) America/[GEOGRAPHIC_DATA] …" at bounding box center [742, 241] width 417 height 377
click at [842, 173] on input "Dropoff End Time" at bounding box center [838, 178] width 183 height 17
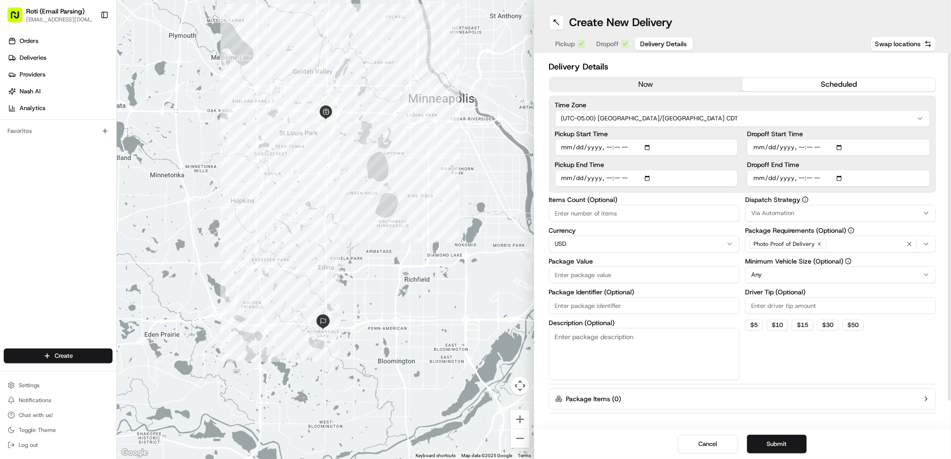
click at [842, 176] on input "Dropoff End Time" at bounding box center [838, 178] width 183 height 17
type input "[DATE]T11:45"
drag, startPoint x: 944, startPoint y: 217, endPoint x: 910, endPoint y: 233, distance: 37.8
click at [944, 217] on div "Delivery Details now scheduled Time Zone (UTC-05.00) America/[GEOGRAPHIC_DATA] …" at bounding box center [742, 241] width 417 height 377
click at [781, 208] on button "Via Automation" at bounding box center [840, 213] width 191 height 17
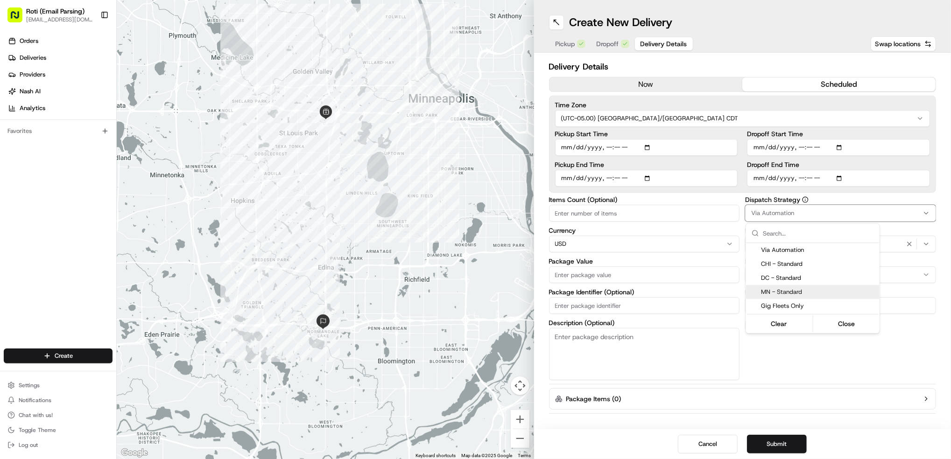
click at [791, 285] on div "MN - Standard" at bounding box center [812, 292] width 133 height 14
click at [913, 278] on html "Roti (Email Parsing) [EMAIL_ADDRESS][DOMAIN_NAME] Toggle Sidebar Orders Deliver…" at bounding box center [475, 229] width 951 height 459
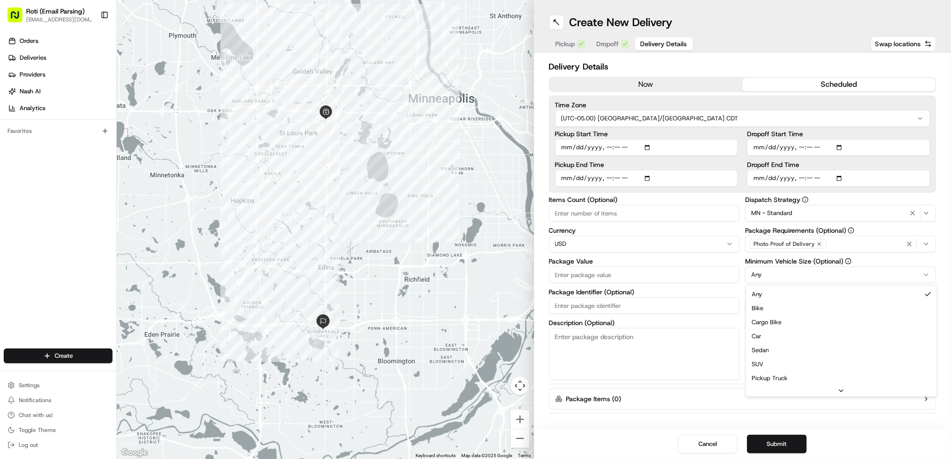
click at [913, 277] on html "Roti (Email Parsing) [EMAIL_ADDRESS][DOMAIN_NAME] Toggle Sidebar Orders Deliver…" at bounding box center [475, 229] width 951 height 459
click at [791, 303] on input "Driver Tip (Optional)" at bounding box center [840, 305] width 191 height 17
type input "18.37"
click at [581, 302] on input "Package Identifier (Optional)" at bounding box center [644, 305] width 191 height 17
paste input "Burns&McDonnell"
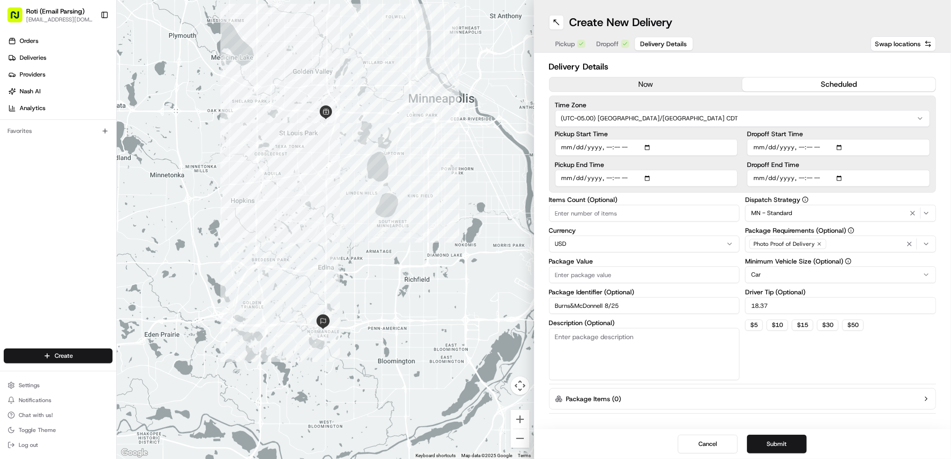
type input "Burns&McDonnell 8/25"
click at [610, 275] on input "Package Value" at bounding box center [644, 275] width 191 height 17
type input "189"
click at [595, 210] on input "Items Count (Optional)" at bounding box center [644, 213] width 191 height 17
type input "2"
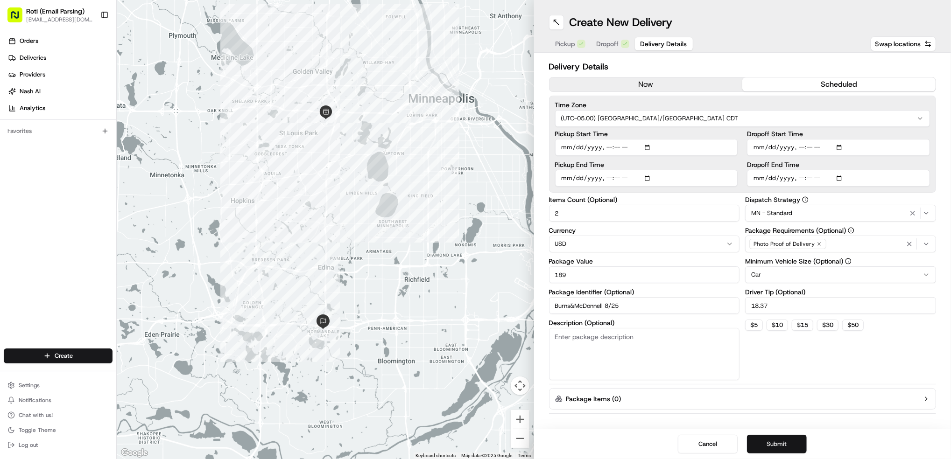
click at [786, 442] on button "Submit" at bounding box center [777, 444] width 60 height 19
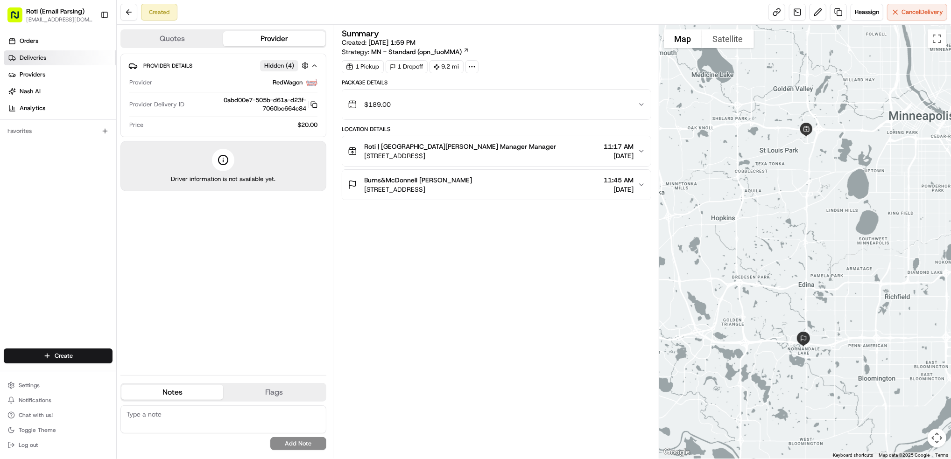
drag, startPoint x: 24, startPoint y: 50, endPoint x: 42, endPoint y: 53, distance: 18.0
click at [24, 50] on link "Deliveries" at bounding box center [60, 57] width 112 height 15
